Goal: Book appointment/travel/reservation

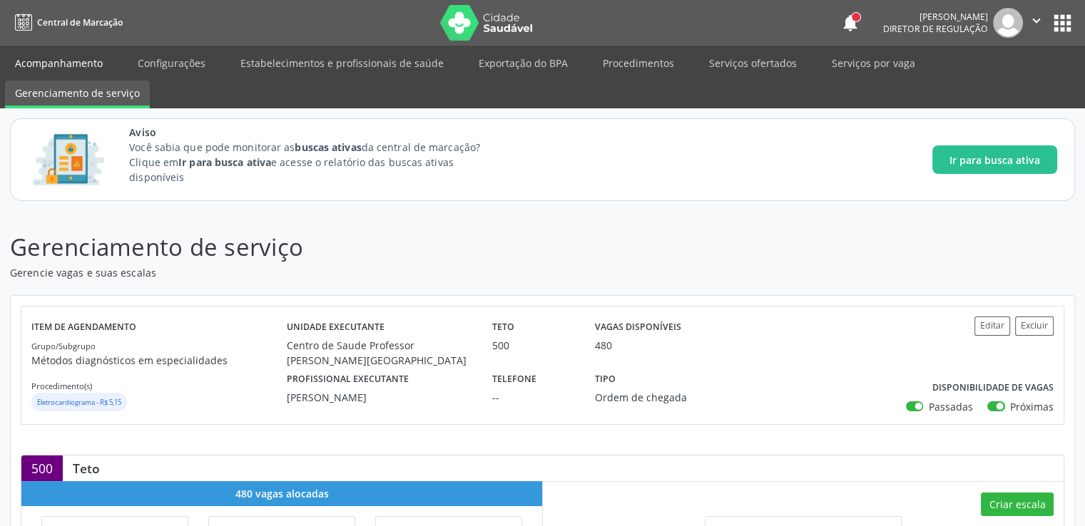
click at [43, 58] on link "Acompanhamento" at bounding box center [59, 63] width 108 height 25
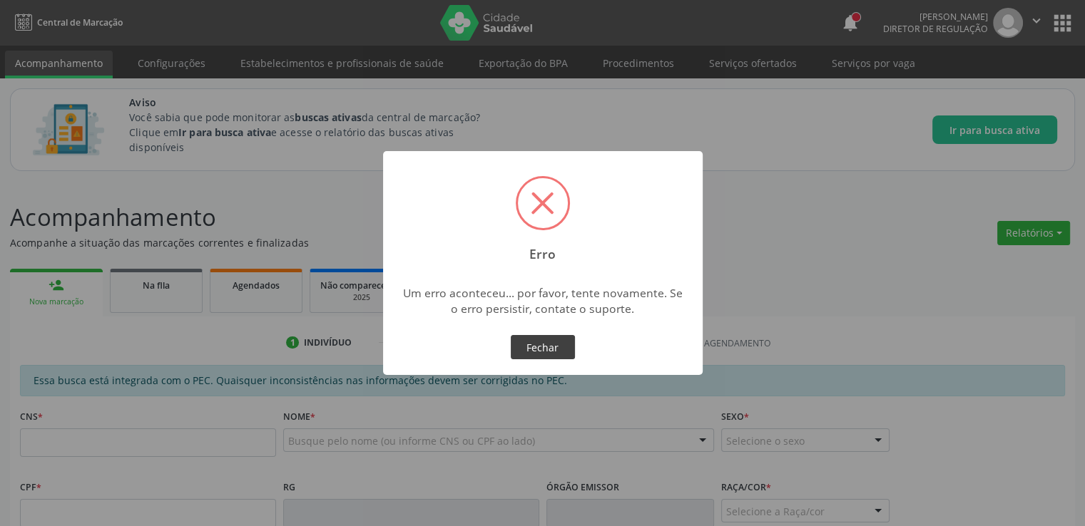
click at [539, 357] on button "Fechar" at bounding box center [543, 347] width 64 height 24
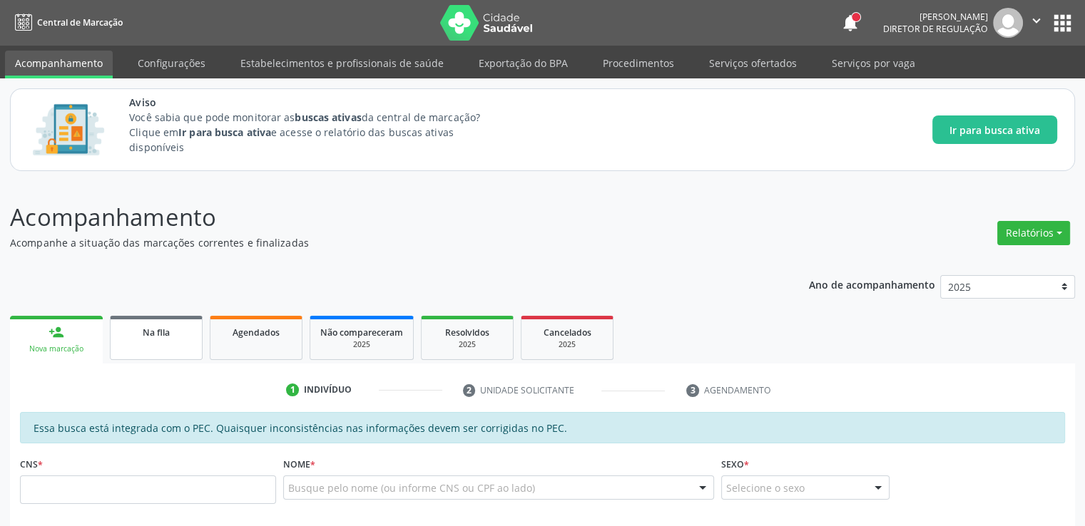
click at [160, 335] on span "Na fila" at bounding box center [156, 333] width 27 height 12
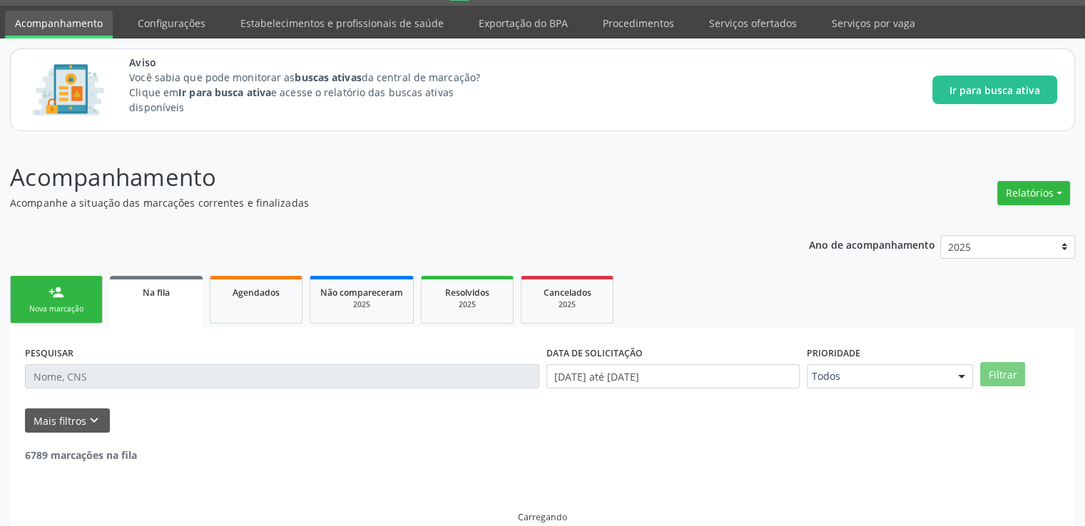
scroll to position [61, 0]
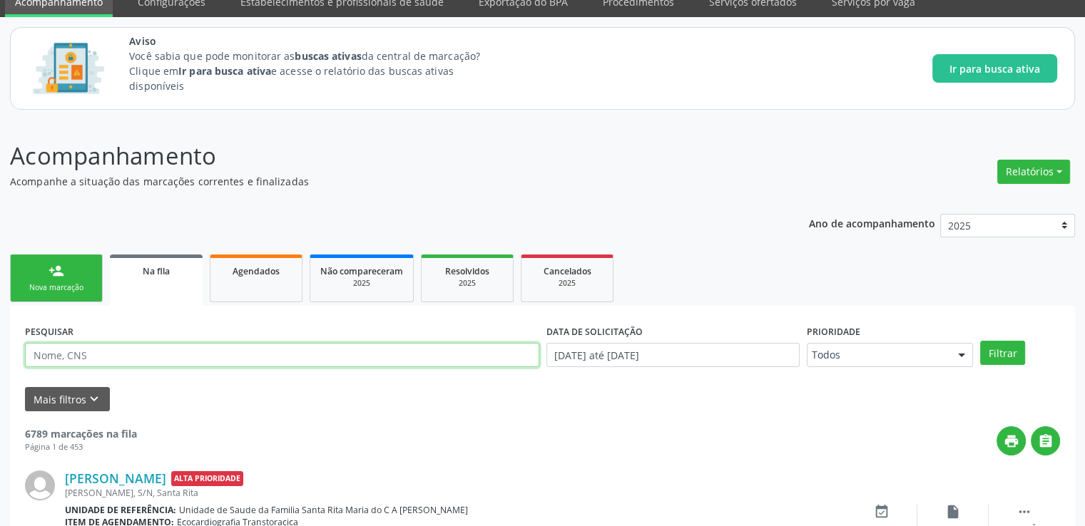
click at [134, 360] on input "text" at bounding box center [282, 355] width 514 height 24
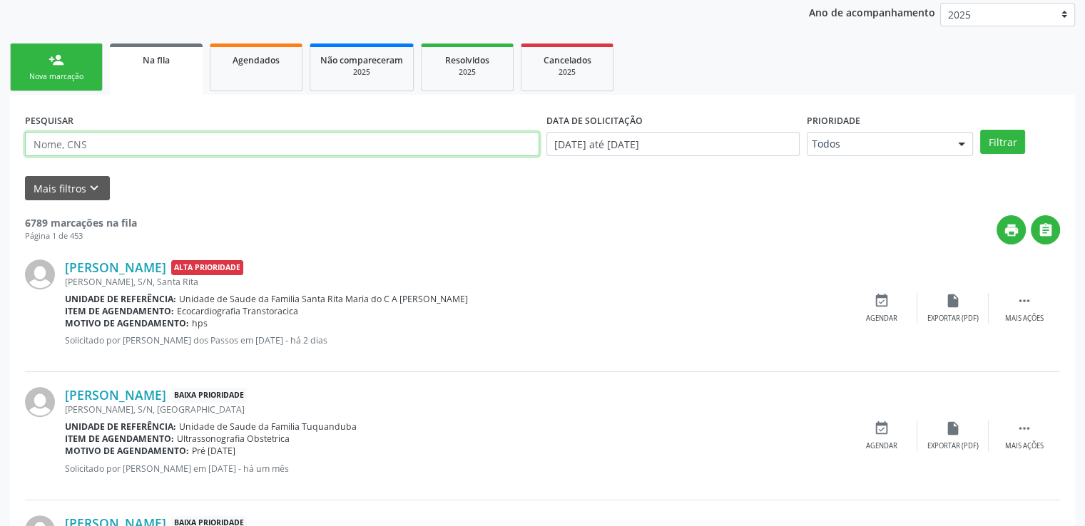
scroll to position [275, 0]
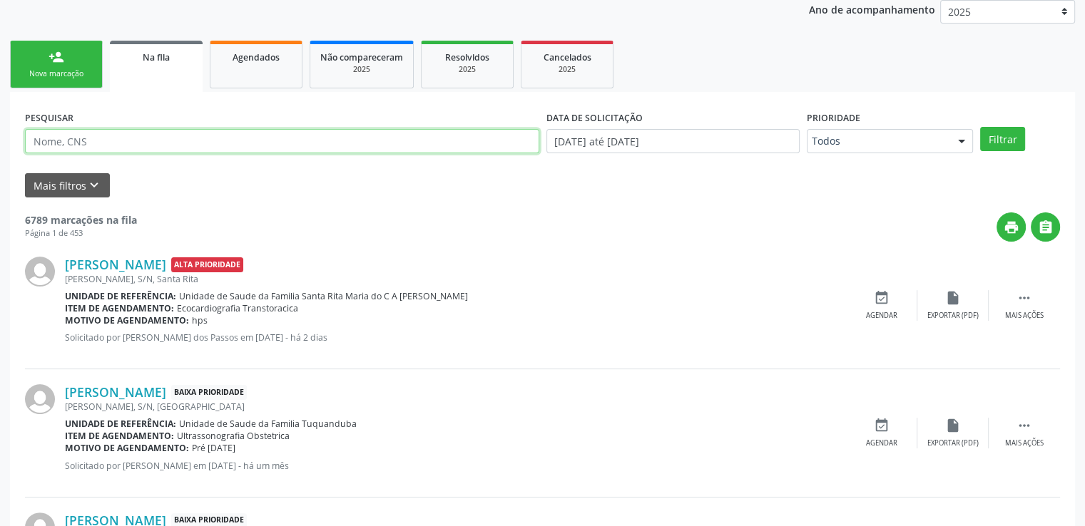
paste input "702009380617187"
type input "702009380617187"
click at [980, 127] on button "Filtrar" at bounding box center [1002, 139] width 45 height 24
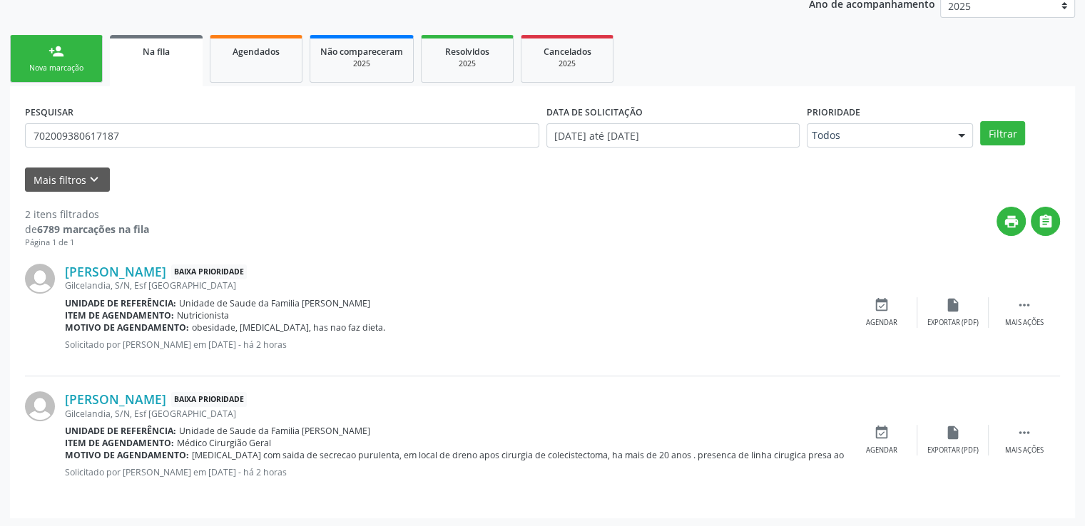
scroll to position [282, 0]
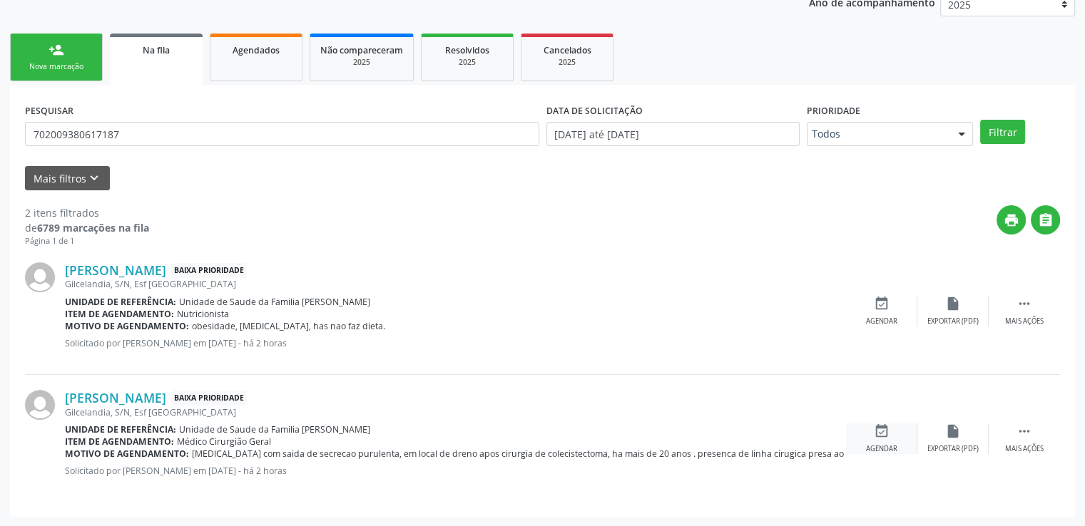
click at [884, 432] on icon "event_available" at bounding box center [882, 432] width 16 height 16
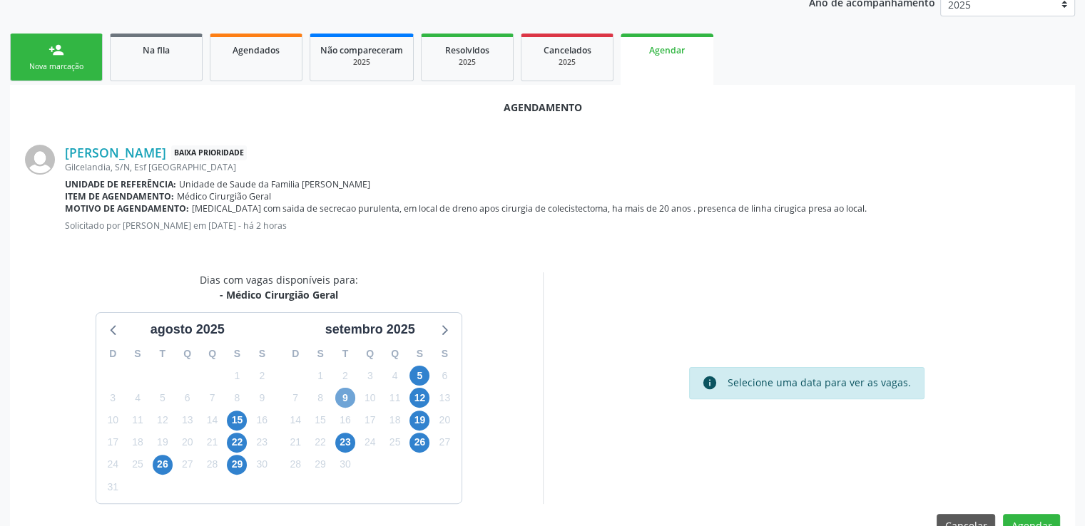
click at [346, 397] on span "9" at bounding box center [345, 398] width 20 height 20
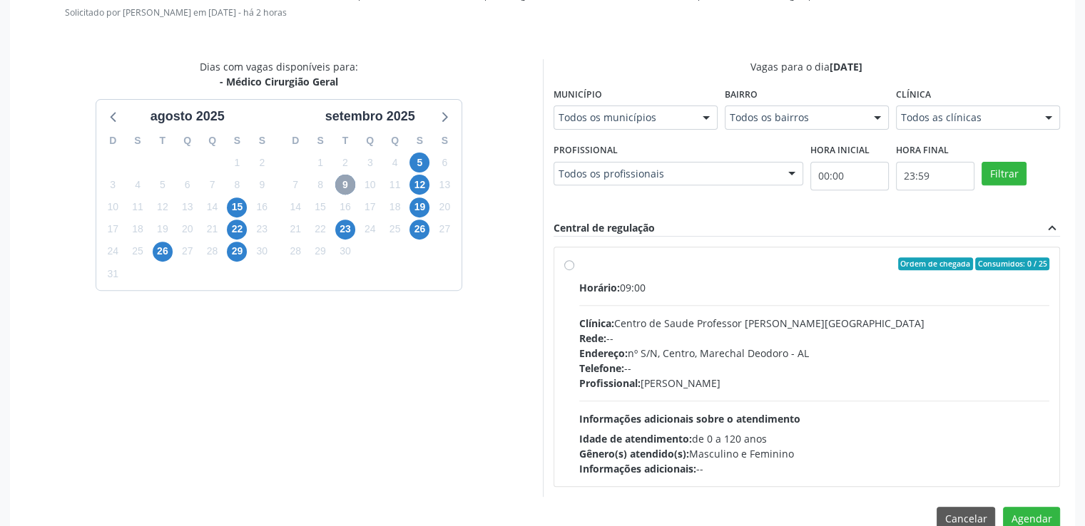
scroll to position [524, 0]
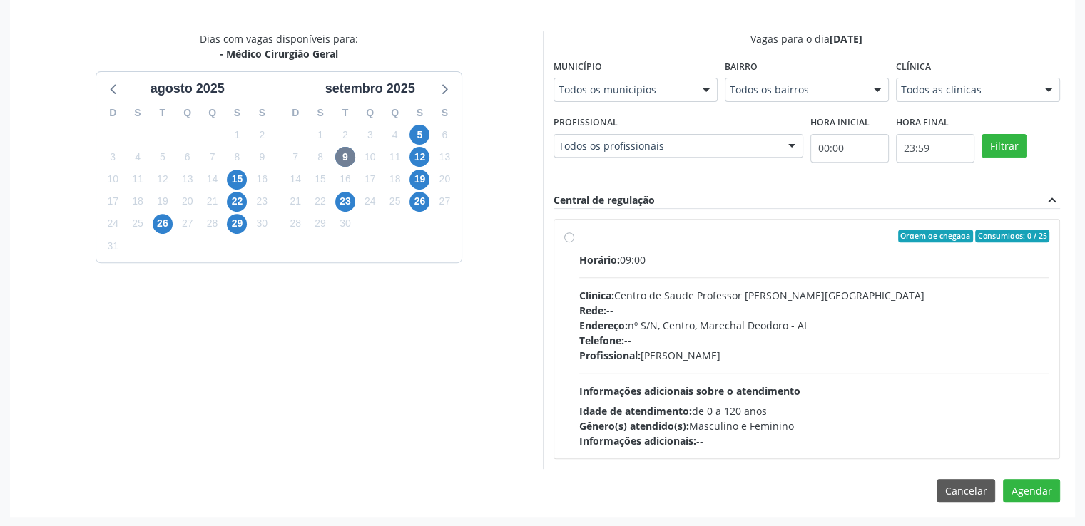
click at [568, 240] on div "Ordem de chegada Consumidos: 0 / 25 Horário: 09:00 Clínica: Centro de Saude Pro…" at bounding box center [807, 339] width 486 height 219
radio input "true"
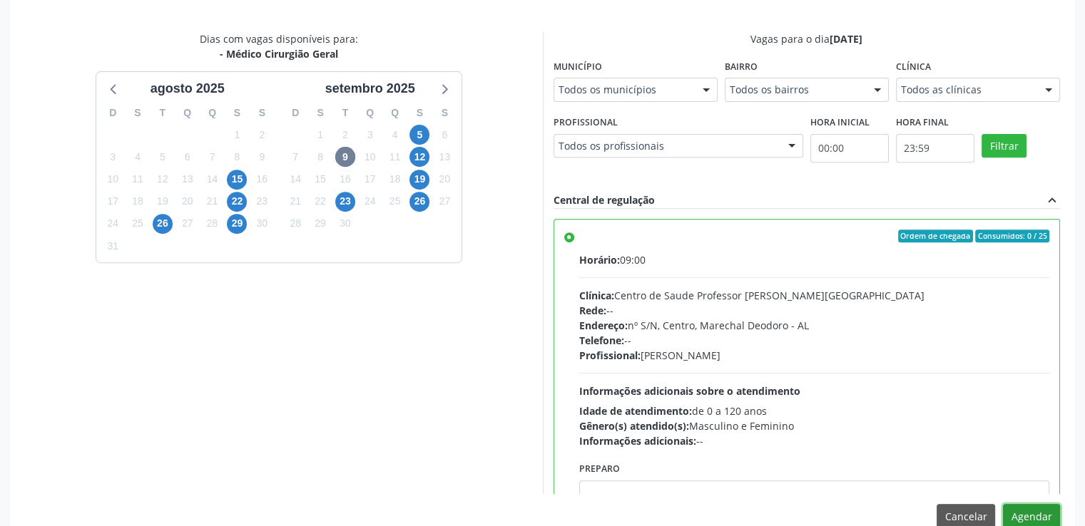
click at [1029, 506] on button "Agendar" at bounding box center [1031, 516] width 57 height 24
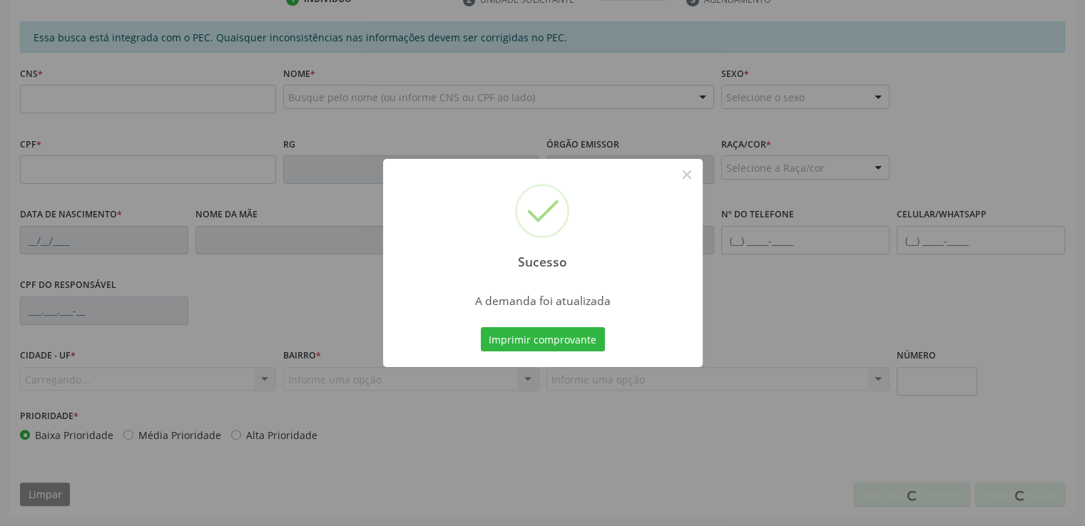
scroll to position [390, 0]
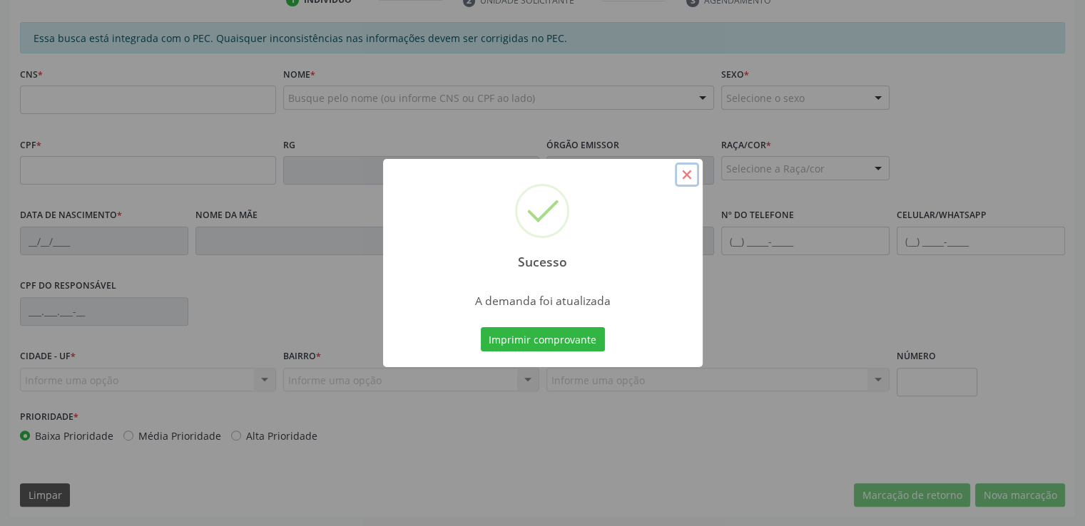
click at [682, 171] on button "×" at bounding box center [687, 175] width 24 height 24
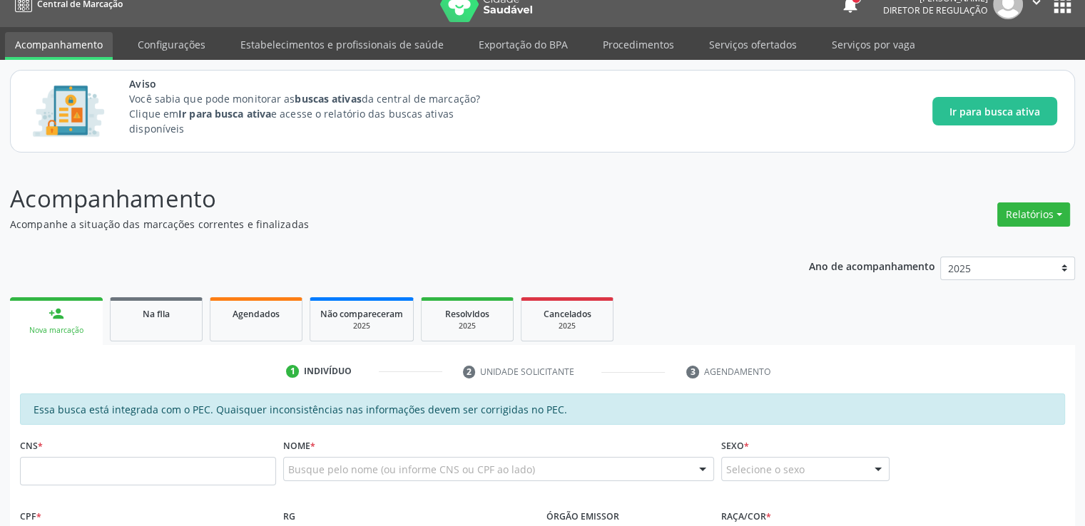
scroll to position [0, 0]
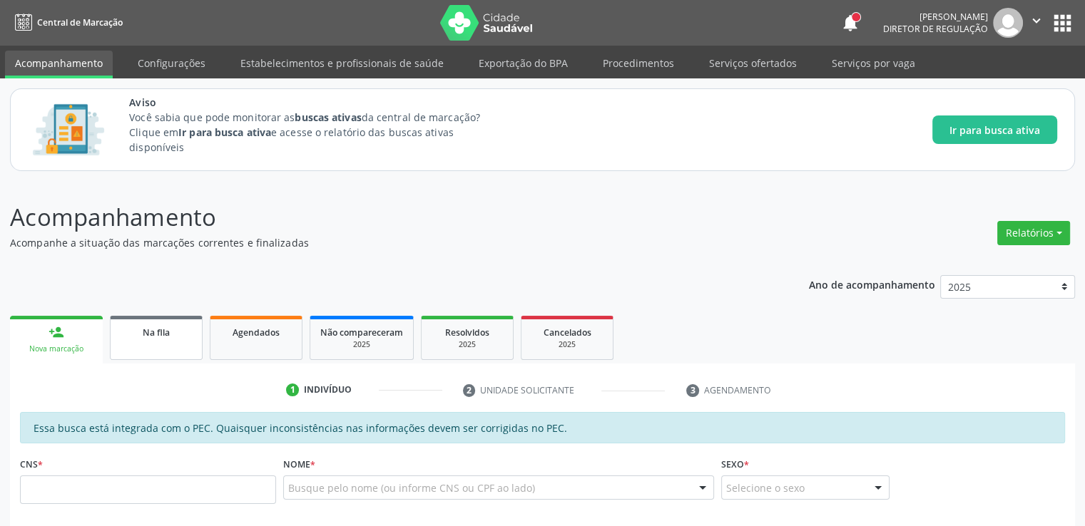
click at [144, 330] on span "Na fila" at bounding box center [156, 333] width 27 height 12
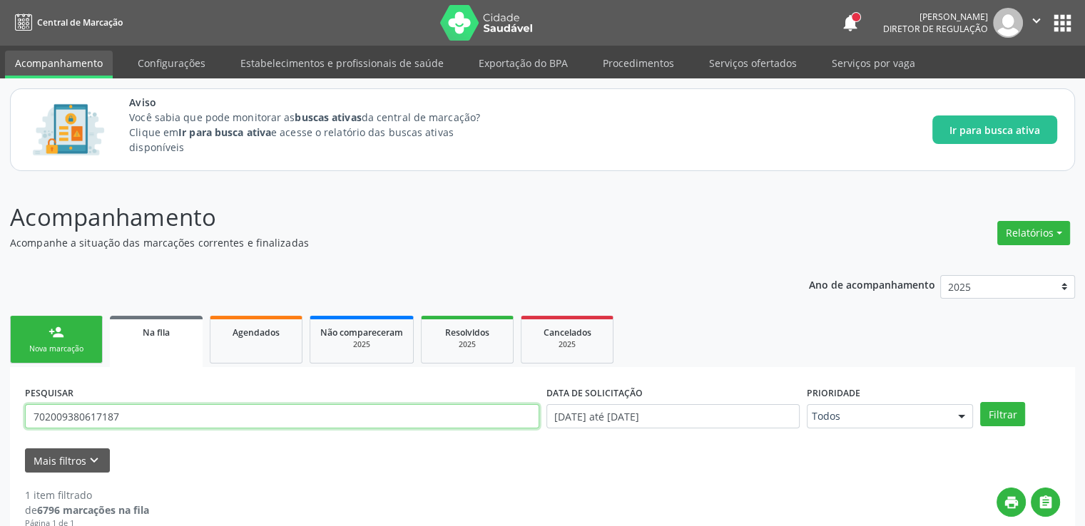
drag, startPoint x: 128, startPoint y: 423, endPoint x: 0, endPoint y: 413, distance: 128.1
click at [0, 413] on div "Acompanhamento Acompanhe a situação das marcações correntes e finalizadas Relat…" at bounding box center [542, 431] width 1085 height 501
click at [980, 402] on button "Filtrar" at bounding box center [1002, 414] width 45 height 24
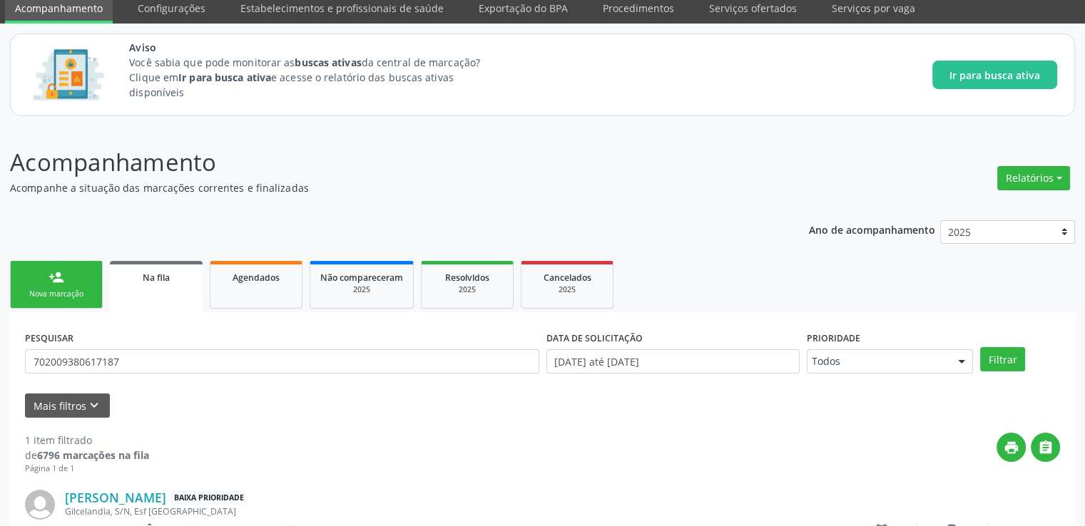
scroll to position [154, 0]
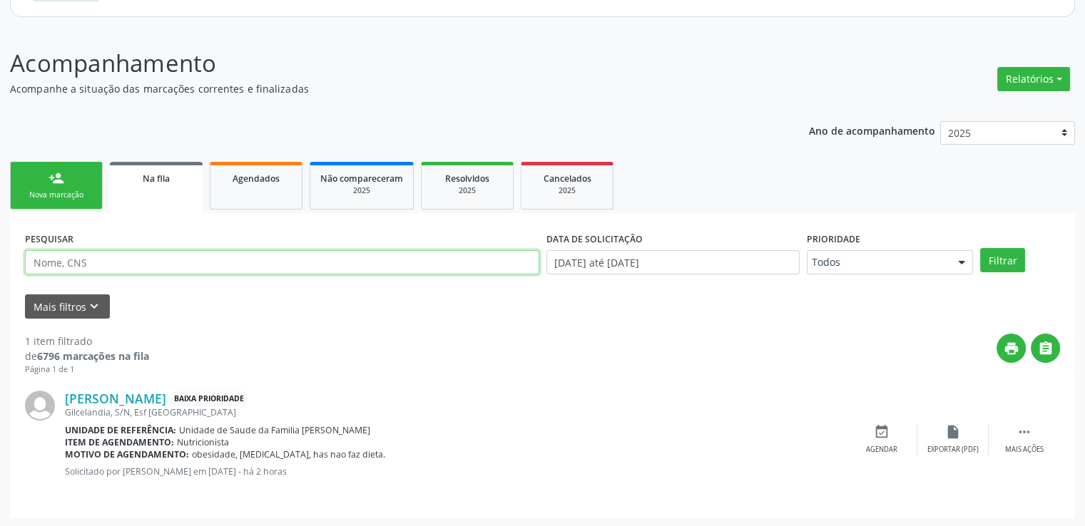
paste input "700100419089520"
type input "700100419089520"
click at [980, 248] on button "Filtrar" at bounding box center [1002, 260] width 45 height 24
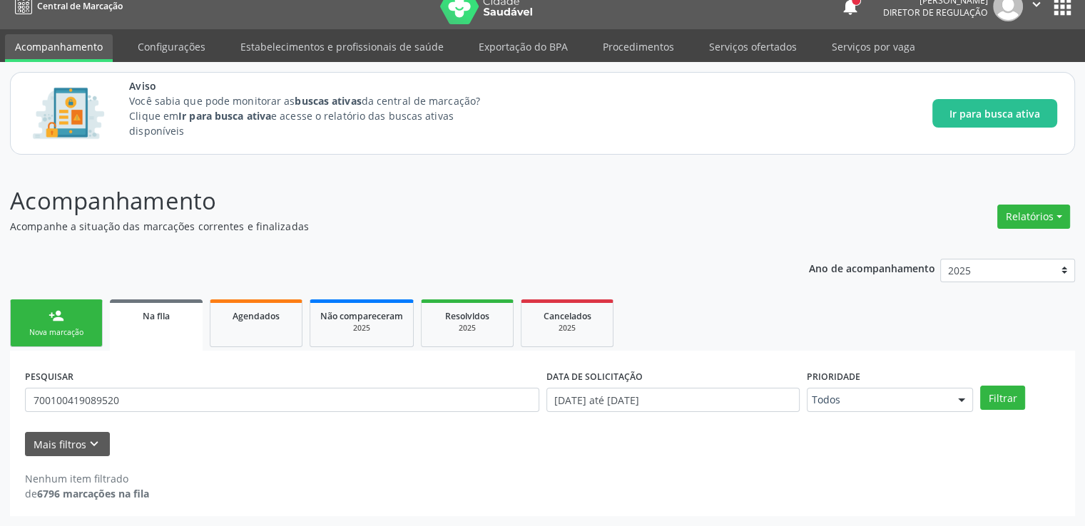
scroll to position [16, 0]
